Goal: Information Seeking & Learning: Learn about a topic

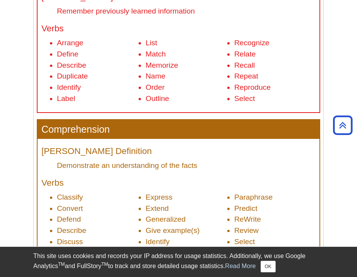
scroll to position [384, 0]
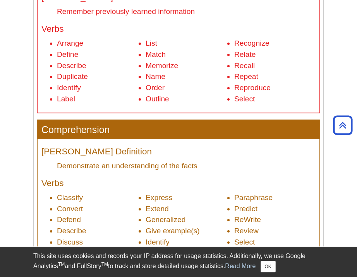
click at [294, 197] on li "Paraphrase" at bounding box center [274, 197] width 81 height 11
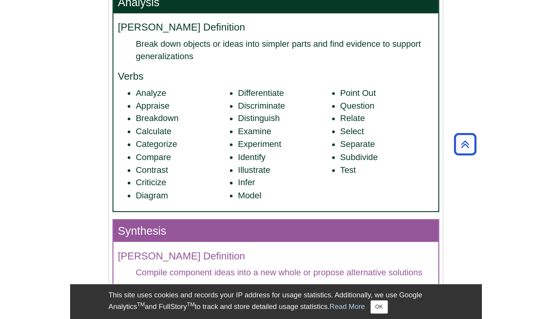
scroll to position [860, 0]
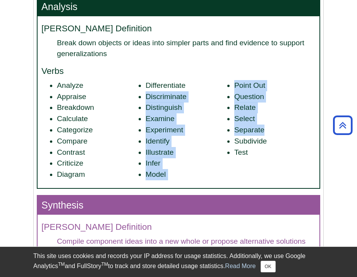
drag, startPoint x: 266, startPoint y: 132, endPoint x: 220, endPoint y: 87, distance: 64.0
click at [220, 87] on ul "Analyze Appraise Breakdown Calculate Categorize Compare Contrast Criticize Diag…" at bounding box center [178, 130] width 274 height 100
click at [220, 87] on li "Differentiate" at bounding box center [186, 85] width 81 height 11
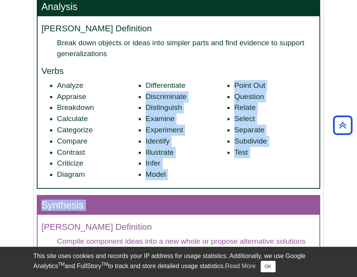
drag, startPoint x: 220, startPoint y: 87, endPoint x: 280, endPoint y: 200, distance: 128.1
click at [280, 200] on section "Knowledge [PERSON_NAME] Definition Remember previously learned information Verb…" at bounding box center [179, 21] width 282 height 1062
click at [252, 117] on li "Select" at bounding box center [274, 118] width 81 height 11
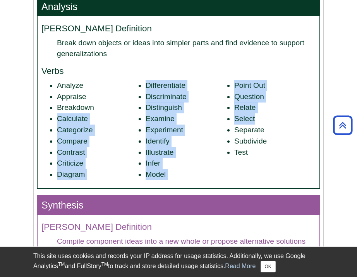
drag, startPoint x: 252, startPoint y: 117, endPoint x: 126, endPoint y: 109, distance: 126.4
click at [126, 109] on ul "Analyze Appraise Breakdown Calculate Categorize Compare Contrast Criticize Diag…" at bounding box center [178, 130] width 274 height 100
click at [126, 109] on li "Breakdown" at bounding box center [97, 107] width 81 height 11
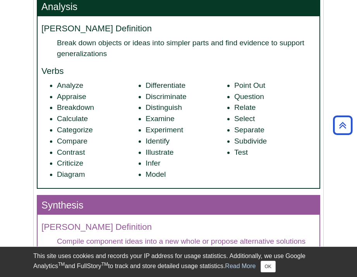
click at [126, 109] on li "Breakdown" at bounding box center [97, 107] width 81 height 11
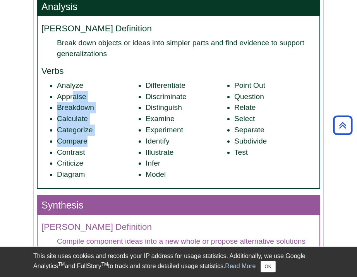
drag, startPoint x: 114, startPoint y: 139, endPoint x: 73, endPoint y: 101, distance: 55.9
click at [73, 101] on ul "Analyze Appraise Breakdown Calculate Categorize Compare Contrast Criticize Diag…" at bounding box center [178, 130] width 274 height 100
click at [73, 101] on li "Appraise" at bounding box center [97, 96] width 81 height 11
drag, startPoint x: 73, startPoint y: 101, endPoint x: 80, endPoint y: 137, distance: 36.7
click at [80, 137] on ul "Analyze Appraise Breakdown Calculate Categorize Compare Contrast Criticize Diag…" at bounding box center [178, 130] width 274 height 100
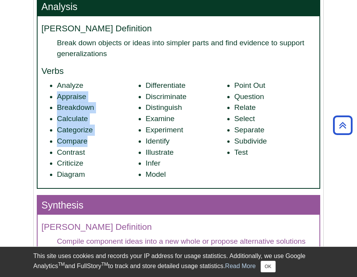
click at [80, 137] on li "Compare" at bounding box center [97, 141] width 81 height 11
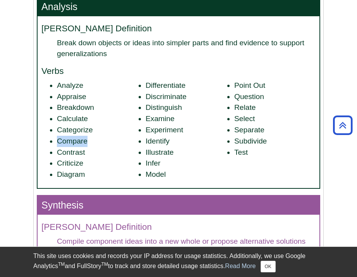
click at [80, 137] on li "Compare" at bounding box center [97, 141] width 81 height 11
drag, startPoint x: 80, startPoint y: 137, endPoint x: 81, endPoint y: 127, distance: 10.2
click at [81, 127] on ul "Analyze Appraise Breakdown Calculate Categorize Compare Contrast Criticize Diag…" at bounding box center [178, 130] width 274 height 100
click at [81, 127] on li "Categorize" at bounding box center [97, 130] width 81 height 11
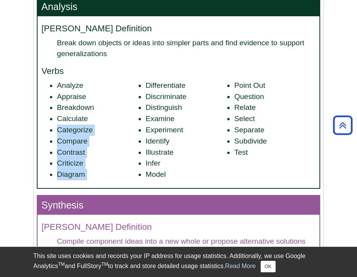
drag, startPoint x: 81, startPoint y: 127, endPoint x: 83, endPoint y: 170, distance: 43.4
click at [83, 170] on ul "Analyze Appraise Breakdown Calculate Categorize Compare Contrast Criticize Diag…" at bounding box center [178, 130] width 274 height 100
click at [83, 170] on li "Diagram" at bounding box center [97, 174] width 81 height 11
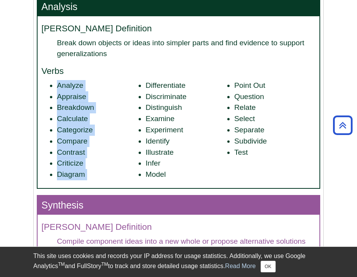
drag, startPoint x: 83, startPoint y: 170, endPoint x: 70, endPoint y: 91, distance: 80.4
click at [70, 91] on ul "Analyze Appraise Breakdown Calculate Categorize Compare Contrast Criticize Diag…" at bounding box center [178, 130] width 274 height 100
click at [70, 91] on li "Analyze" at bounding box center [97, 85] width 81 height 11
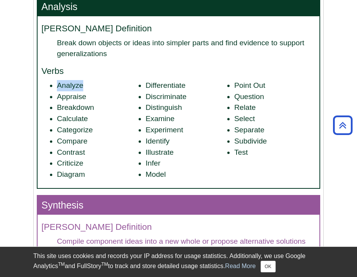
drag, startPoint x: 70, startPoint y: 91, endPoint x: 197, endPoint y: 213, distance: 176.0
click at [197, 213] on section "Knowledge [PERSON_NAME] Definition Remember previously learned information Verb…" at bounding box center [179, 21] width 282 height 1062
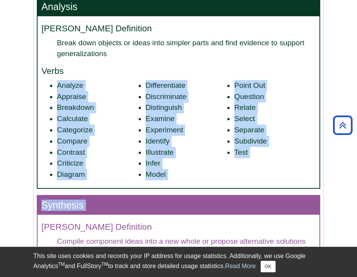
click at [279, 172] on ul "Analyze Appraise Breakdown Calculate Categorize Compare Contrast Criticize Diag…" at bounding box center [178, 130] width 274 height 100
drag, startPoint x: 279, startPoint y: 172, endPoint x: 101, endPoint y: 77, distance: 201.7
click at [101, 77] on div "[PERSON_NAME] Definition Break down objects or ideas into simpler parts and fin…" at bounding box center [179, 102] width 282 height 172
drag, startPoint x: 101, startPoint y: 77, endPoint x: 291, endPoint y: 185, distance: 218.6
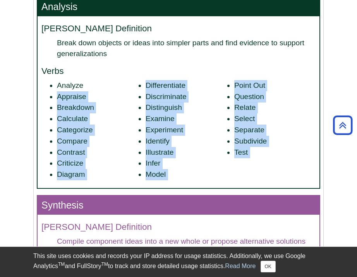
click at [291, 185] on div "[PERSON_NAME] Definition Break down objects or ideas into simpler parts and fin…" at bounding box center [179, 102] width 282 height 172
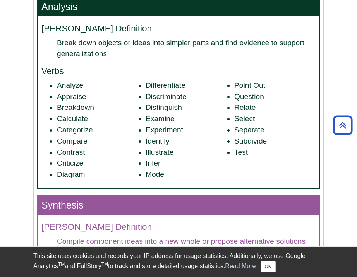
drag, startPoint x: 291, startPoint y: 185, endPoint x: 249, endPoint y: 147, distance: 56.5
click at [249, 147] on div "[PERSON_NAME] Definition Break down objects or ideas into simpler parts and fin…" at bounding box center [179, 102] width 282 height 172
click at [249, 147] on li "Test" at bounding box center [274, 152] width 81 height 11
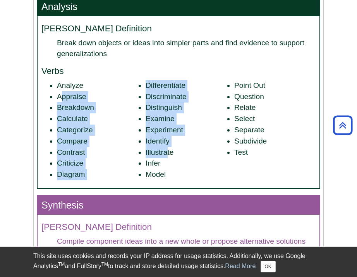
drag, startPoint x: 166, startPoint y: 150, endPoint x: 62, endPoint y: 103, distance: 114.7
click at [62, 103] on ul "Analyze Appraise Breakdown Calculate Categorize Compare Contrast Criticize Diag…" at bounding box center [178, 130] width 274 height 100
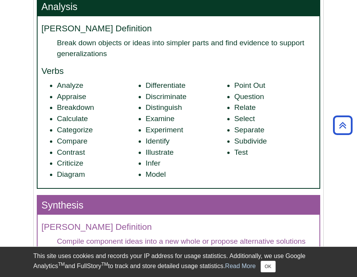
click at [87, 102] on li "Appraise" at bounding box center [97, 96] width 81 height 11
drag, startPoint x: 87, startPoint y: 102, endPoint x: 88, endPoint y: 127, distance: 25.6
click at [88, 127] on ul "Analyze Appraise Breakdown Calculate Categorize Compare Contrast Criticize Diag…" at bounding box center [178, 130] width 274 height 100
click at [88, 127] on li "Categorize" at bounding box center [97, 130] width 81 height 11
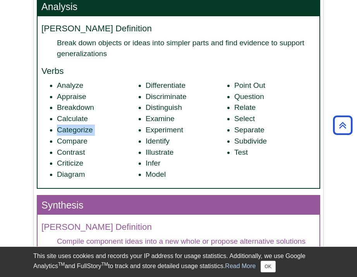
click at [88, 127] on li "Categorize" at bounding box center [97, 130] width 81 height 11
drag, startPoint x: 242, startPoint y: 120, endPoint x: 232, endPoint y: 132, distance: 15.2
click at [232, 132] on ul "Analyze Appraise Breakdown Calculate Categorize Compare Contrast Criticize Diag…" at bounding box center [178, 130] width 274 height 100
drag, startPoint x: 146, startPoint y: 144, endPoint x: 170, endPoint y: 127, distance: 29.0
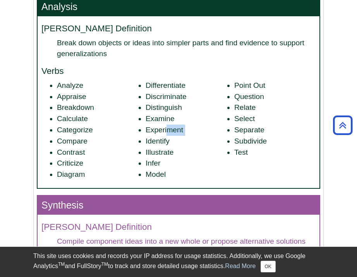
click at [170, 127] on ul "Analyze Appraise Breakdown Calculate Categorize Compare Contrast Criticize Diag…" at bounding box center [178, 130] width 274 height 100
click at [170, 166] on li "Infer" at bounding box center [186, 163] width 81 height 11
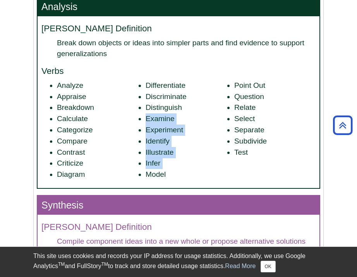
drag, startPoint x: 170, startPoint y: 166, endPoint x: 166, endPoint y: 118, distance: 48.9
click at [166, 118] on ul "Analyze Appraise Breakdown Calculate Categorize Compare Contrast Criticize Diag…" at bounding box center [178, 130] width 274 height 100
click at [166, 118] on li "Examine" at bounding box center [186, 118] width 81 height 11
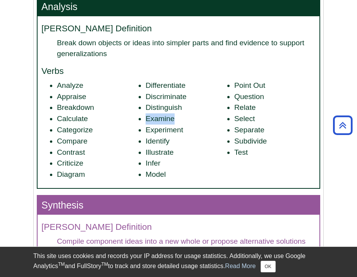
click at [166, 118] on li "Examine" at bounding box center [186, 118] width 81 height 11
click at [254, 146] on li "Subdivide" at bounding box center [274, 141] width 81 height 11
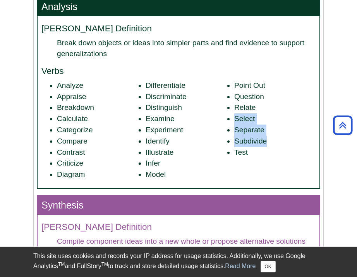
drag, startPoint x: 254, startPoint y: 146, endPoint x: 252, endPoint y: 122, distance: 23.7
click at [252, 122] on ul "Analyze Appraise Breakdown Calculate Categorize Compare Contrast Criticize Diag…" at bounding box center [178, 130] width 274 height 100
click at [252, 122] on li "Select" at bounding box center [274, 118] width 81 height 11
drag, startPoint x: 252, startPoint y: 122, endPoint x: 252, endPoint y: 173, distance: 51.1
click at [252, 173] on ul "Analyze Appraise Breakdown Calculate Categorize Compare Contrast Criticize Diag…" at bounding box center [178, 130] width 274 height 100
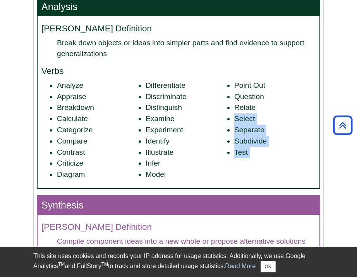
click at [252, 173] on ul "Analyze Appraise Breakdown Calculate Categorize Compare Contrast Criticize Diag…" at bounding box center [178, 130] width 274 height 100
drag, startPoint x: 252, startPoint y: 173, endPoint x: 264, endPoint y: 133, distance: 41.9
click at [264, 133] on ul "Analyze Appraise Breakdown Calculate Categorize Compare Contrast Criticize Diag…" at bounding box center [178, 130] width 274 height 100
click at [264, 133] on li "Separate" at bounding box center [274, 130] width 81 height 11
drag, startPoint x: 264, startPoint y: 133, endPoint x: 251, endPoint y: 159, distance: 28.6
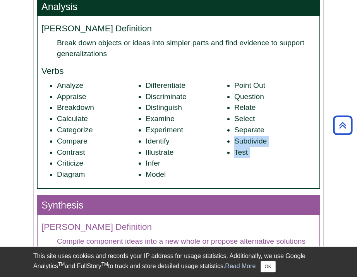
click at [251, 159] on ul "Analyze Appraise Breakdown Calculate Categorize Compare Contrast Criticize Diag…" at bounding box center [178, 130] width 274 height 100
click at [263, 128] on li "Separate" at bounding box center [274, 130] width 81 height 11
drag, startPoint x: 263, startPoint y: 128, endPoint x: 248, endPoint y: 166, distance: 41.3
click at [248, 166] on ul "Analyze Appraise Breakdown Calculate Categorize Compare Contrast Criticize Diag…" at bounding box center [178, 130] width 274 height 100
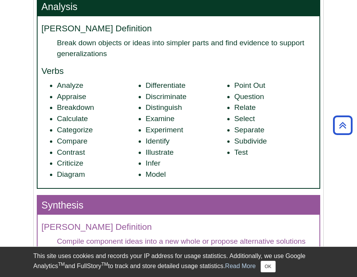
click at [252, 164] on ul "Analyze Appraise Breakdown Calculate Categorize Compare Contrast Criticize Diag…" at bounding box center [178, 130] width 274 height 100
drag, startPoint x: 252, startPoint y: 164, endPoint x: 257, endPoint y: 121, distance: 42.8
click at [257, 121] on ul "Analyze Appraise Breakdown Calculate Categorize Compare Contrast Criticize Diag…" at bounding box center [178, 130] width 274 height 100
click at [257, 121] on li "Select" at bounding box center [274, 118] width 81 height 11
drag, startPoint x: 257, startPoint y: 121, endPoint x: 240, endPoint y: 161, distance: 43.4
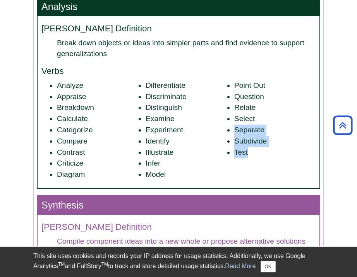
click at [240, 161] on ul "Analyze Appraise Breakdown Calculate Categorize Compare Contrast Criticize Diag…" at bounding box center [178, 130] width 274 height 100
drag, startPoint x: 240, startPoint y: 161, endPoint x: 242, endPoint y: 99, distance: 61.6
click at [242, 99] on ul "Analyze Appraise Breakdown Calculate Categorize Compare Contrast Criticize Diag…" at bounding box center [178, 130] width 274 height 100
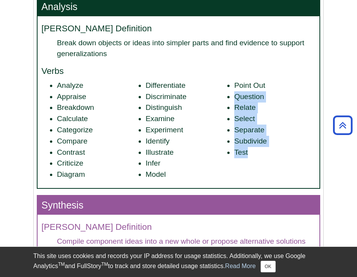
click at [242, 99] on li "Question" at bounding box center [274, 96] width 81 height 11
drag, startPoint x: 242, startPoint y: 99, endPoint x: 233, endPoint y: 151, distance: 51.9
click at [233, 151] on ul "Analyze Appraise Breakdown Calculate Categorize Compare Contrast Criticize Diag…" at bounding box center [178, 130] width 274 height 100
drag, startPoint x: 233, startPoint y: 151, endPoint x: 239, endPoint y: 84, distance: 67.3
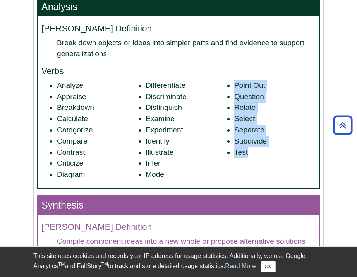
click at [239, 84] on ul "Analyze Appraise Breakdown Calculate Categorize Compare Contrast Criticize Diag…" at bounding box center [178, 130] width 274 height 100
click at [239, 84] on li "Point Out" at bounding box center [274, 85] width 81 height 11
drag, startPoint x: 239, startPoint y: 84, endPoint x: 242, endPoint y: 127, distance: 43.4
click at [242, 127] on ul "Analyze Appraise Breakdown Calculate Categorize Compare Contrast Criticize Diag…" at bounding box center [178, 130] width 274 height 100
click at [242, 127] on li "Separate" at bounding box center [274, 130] width 81 height 11
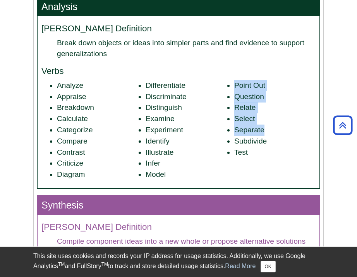
drag, startPoint x: 242, startPoint y: 127, endPoint x: 238, endPoint y: 81, distance: 46.6
click at [238, 81] on ul "Analyze Appraise Breakdown Calculate Categorize Compare Contrast Criticize Diag…" at bounding box center [178, 130] width 274 height 100
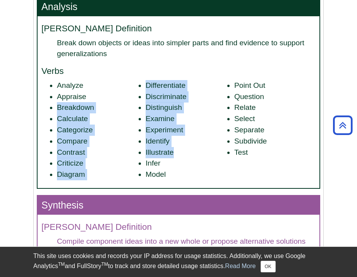
drag, startPoint x: 227, startPoint y: 149, endPoint x: 120, endPoint y: 96, distance: 118.6
click at [120, 96] on ul "Analyze Appraise Breakdown Calculate Categorize Compare Contrast Criticize Diag…" at bounding box center [178, 130] width 274 height 100
click at [219, 150] on li "Illustrate" at bounding box center [186, 152] width 81 height 11
drag, startPoint x: 219, startPoint y: 150, endPoint x: 81, endPoint y: 99, distance: 146.5
click at [81, 99] on ul "Analyze Appraise Breakdown Calculate Categorize Compare Contrast Criticize Diag…" at bounding box center [178, 130] width 274 height 100
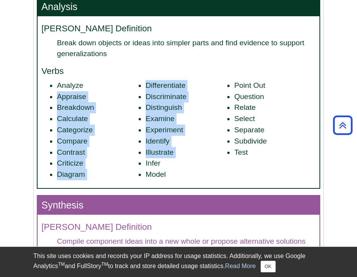
click at [81, 99] on li "Appraise" at bounding box center [97, 96] width 81 height 11
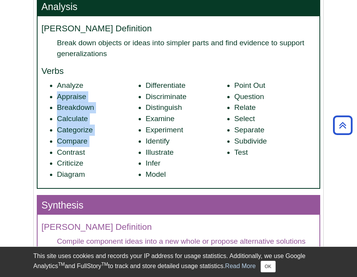
drag, startPoint x: 81, startPoint y: 99, endPoint x: 96, endPoint y: 137, distance: 40.5
click at [96, 137] on ul "Analyze Appraise Breakdown Calculate Categorize Compare Contrast Criticize Diag…" at bounding box center [178, 130] width 274 height 100
click at [96, 137] on li "Compare" at bounding box center [97, 141] width 81 height 11
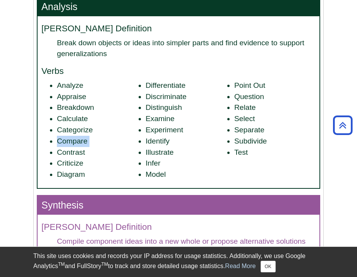
drag, startPoint x: 96, startPoint y: 137, endPoint x: 96, endPoint y: 125, distance: 11.6
click at [96, 125] on ul "Analyze Appraise Breakdown Calculate Categorize Compare Contrast Criticize Diag…" at bounding box center [178, 130] width 274 height 100
